Goal: Transaction & Acquisition: Purchase product/service

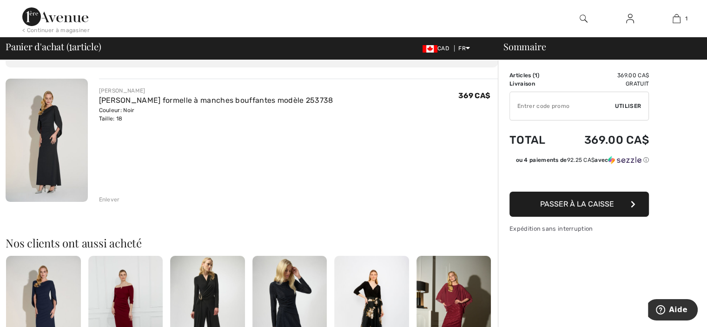
scroll to position [56, 0]
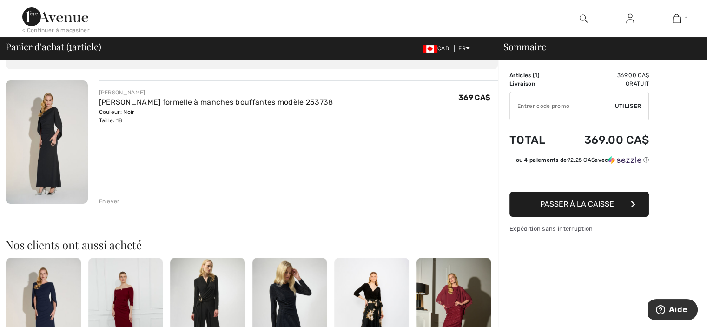
click at [52, 130] on img at bounding box center [47, 141] width 82 height 123
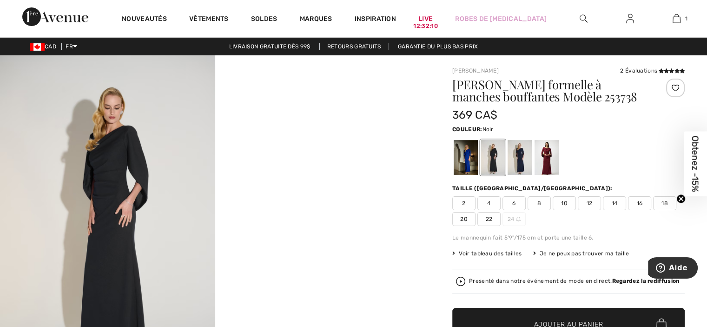
click at [644, 204] on span "16" at bounding box center [639, 203] width 23 height 14
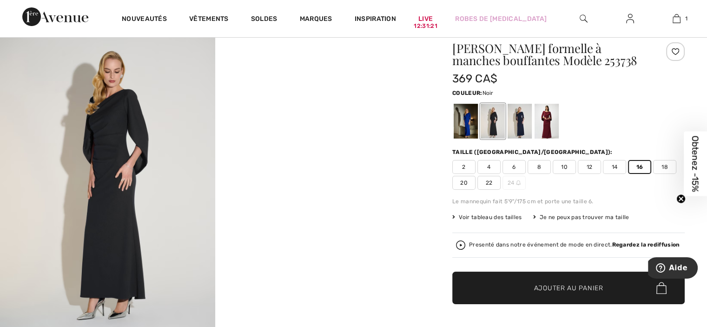
scroll to position [31, 0]
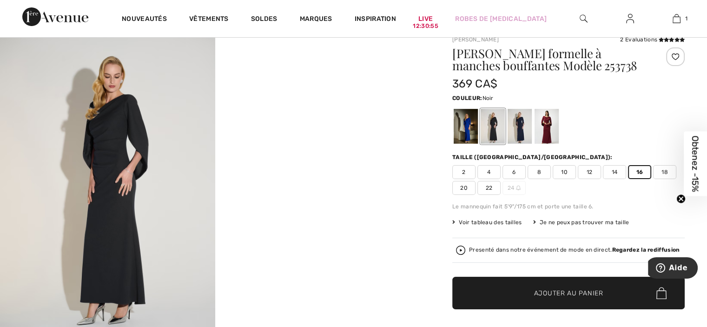
click at [665, 176] on span "18" at bounding box center [664, 172] width 23 height 14
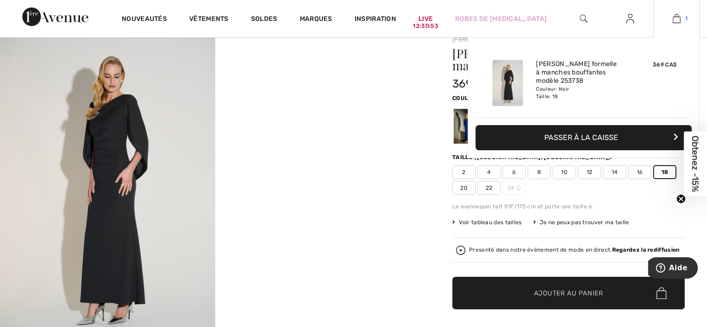
click at [679, 20] on img at bounding box center [677, 18] width 8 height 11
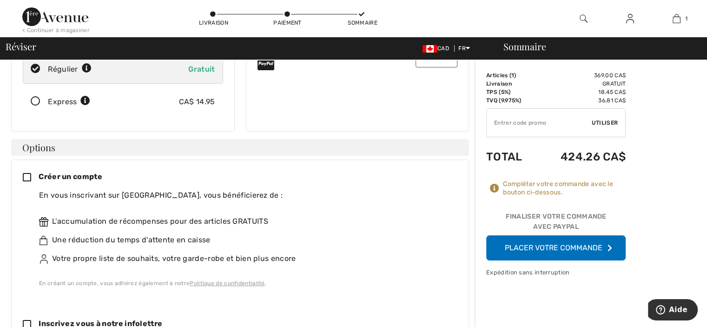
scroll to position [156, 0]
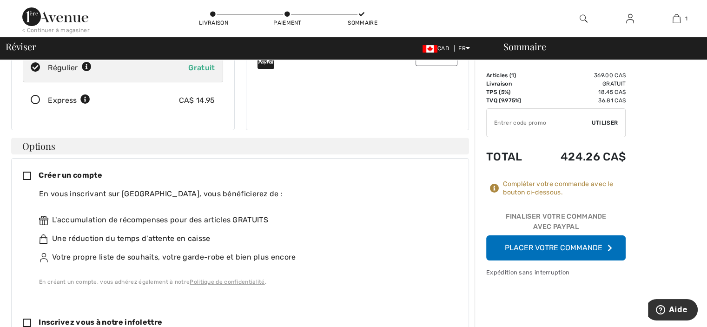
click at [35, 95] on icon at bounding box center [35, 100] width 25 height 10
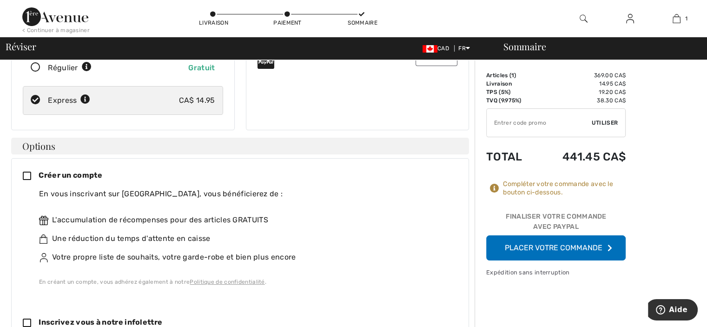
click at [583, 251] on button "Placer votre commande" at bounding box center [556, 247] width 140 height 25
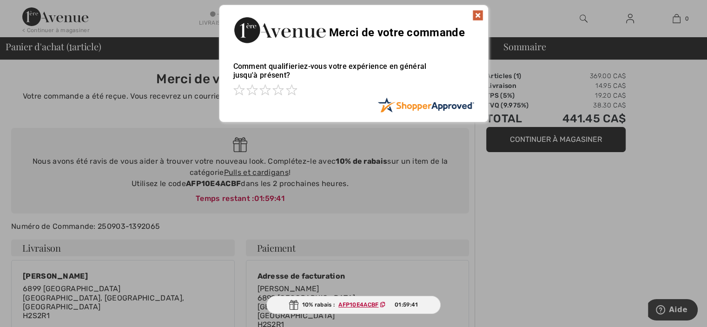
click at [474, 15] on img at bounding box center [478, 15] width 11 height 11
